Goal: Task Accomplishment & Management: Manage account settings

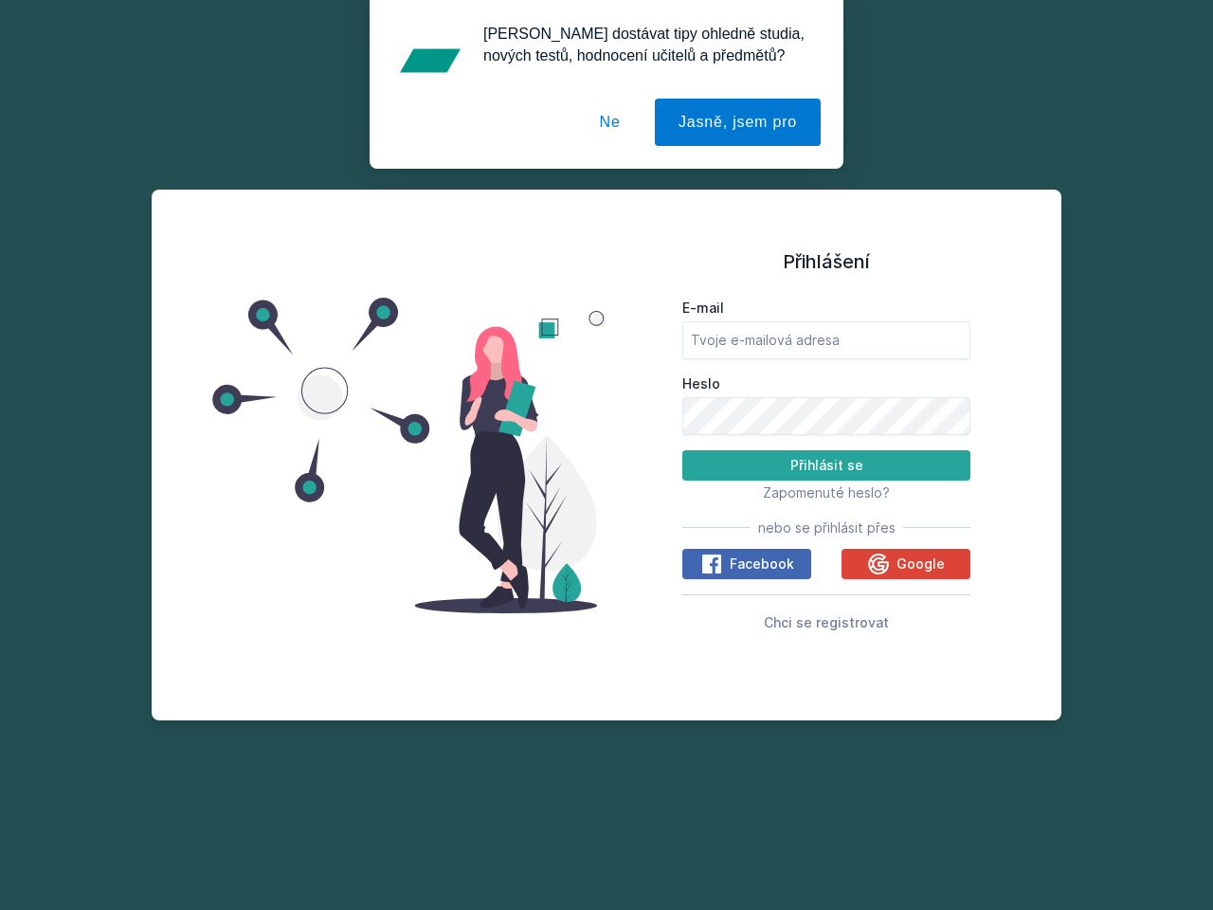
click at [827, 492] on span "Zapomenuté heslo?" at bounding box center [826, 492] width 127 height 16
click at [747, 564] on span "Facebook" at bounding box center [762, 564] width 64 height 19
click at [713, 564] on icon at bounding box center [712, 564] width 23 height 23
click at [906, 564] on span "Google" at bounding box center [921, 564] width 48 height 19
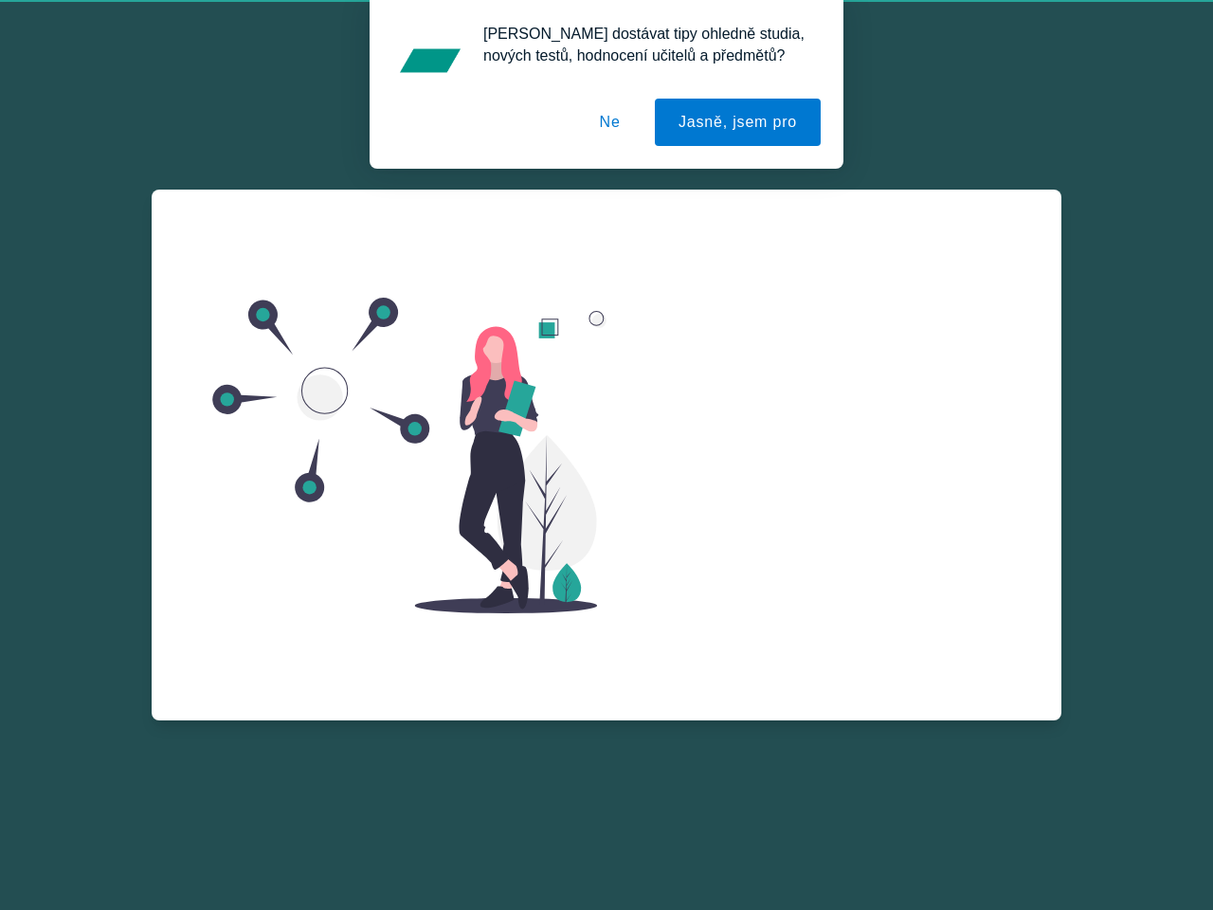
click at [881, 575] on icon at bounding box center [878, 585] width 21 height 21
click at [827, 622] on div "Zapomenuté heslo E-mail Zažádat o obnovu hesla Vzpomněl jsem si na heslo" at bounding box center [827, 417] width 288 height 455
click at [740, 122] on button "Jasně, jsem pro" at bounding box center [738, 122] width 166 height 47
